Goal: Transaction & Acquisition: Download file/media

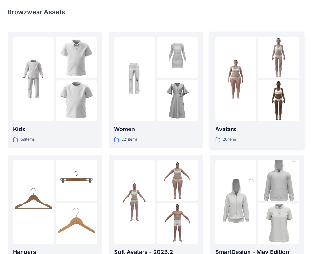
click at [262, 61] on div at bounding box center [278, 57] width 41 height 41
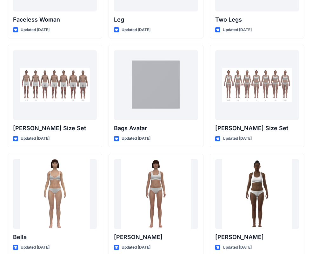
scroll to position [671, 0]
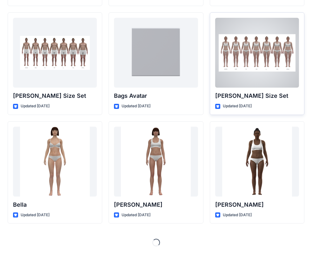
click at [261, 65] on div at bounding box center [257, 53] width 84 height 70
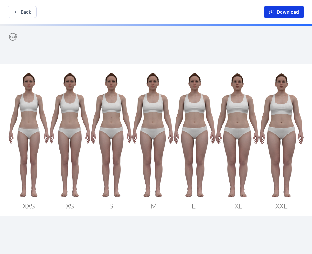
click at [291, 12] on button "Download" at bounding box center [283, 12] width 41 height 13
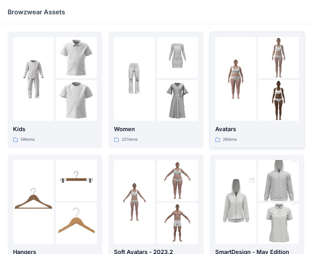
click at [236, 113] on div at bounding box center [235, 79] width 41 height 84
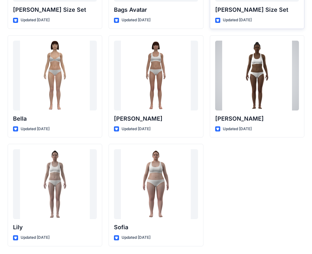
scroll to position [630, 0]
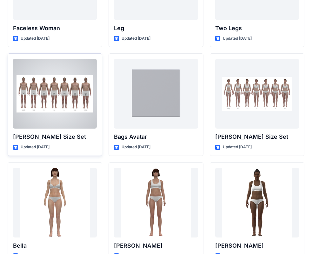
click at [77, 86] on div at bounding box center [55, 94] width 84 height 70
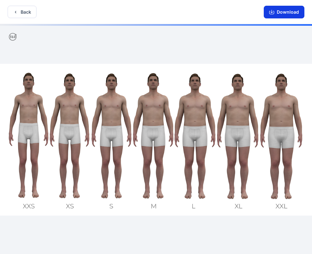
click at [289, 15] on button "Download" at bounding box center [283, 12] width 41 height 13
